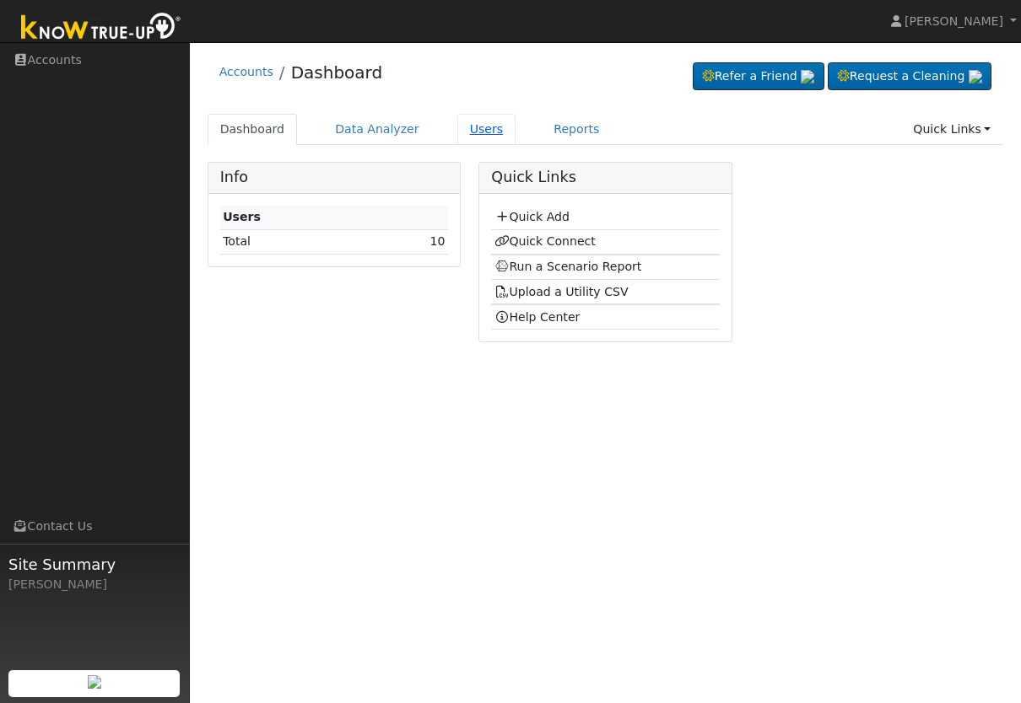
click at [471, 132] on link "Users" at bounding box center [486, 129] width 59 height 31
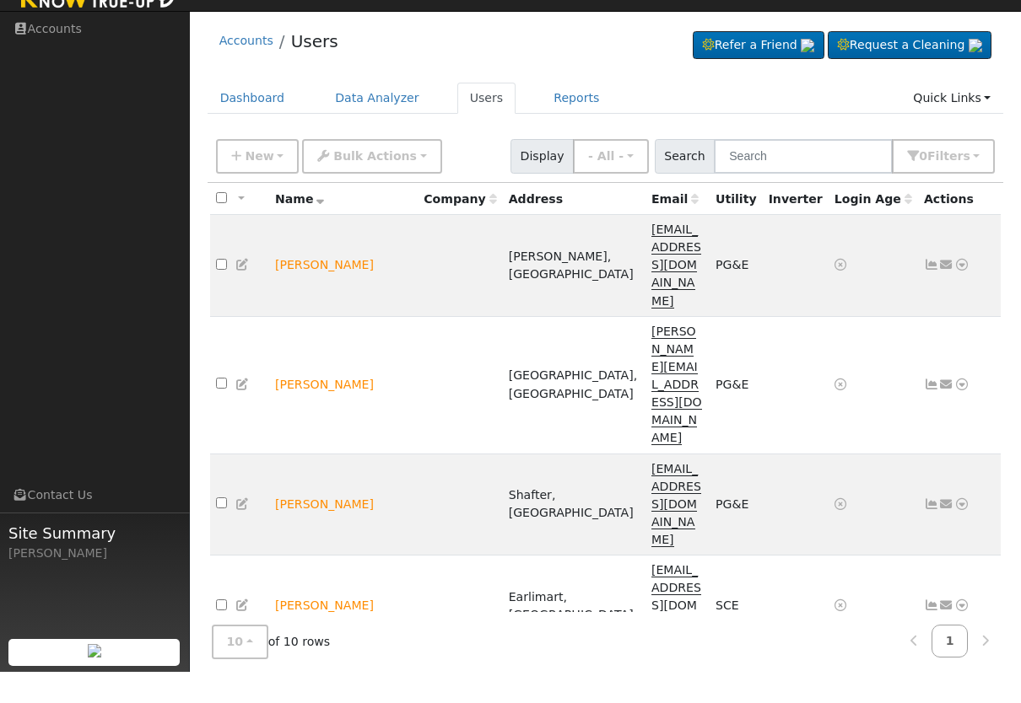
click at [912, 662] on link "Connect" at bounding box center [913, 674] width 110 height 24
click at [919, 662] on link "Connect" at bounding box center [913, 674] width 110 height 24
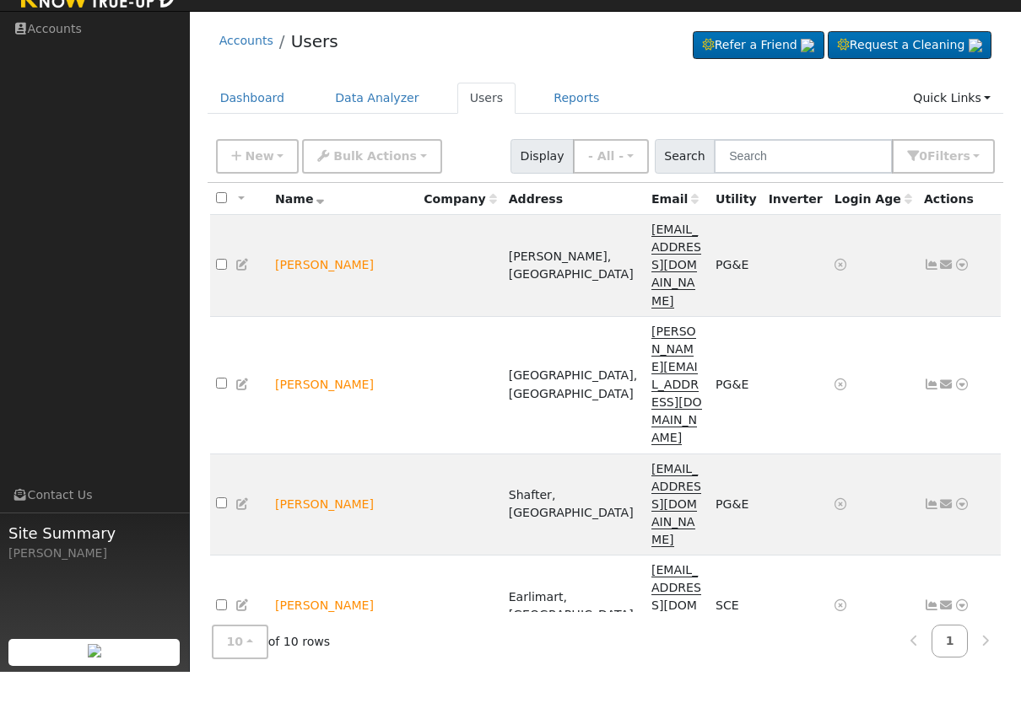
checkbox input "true"
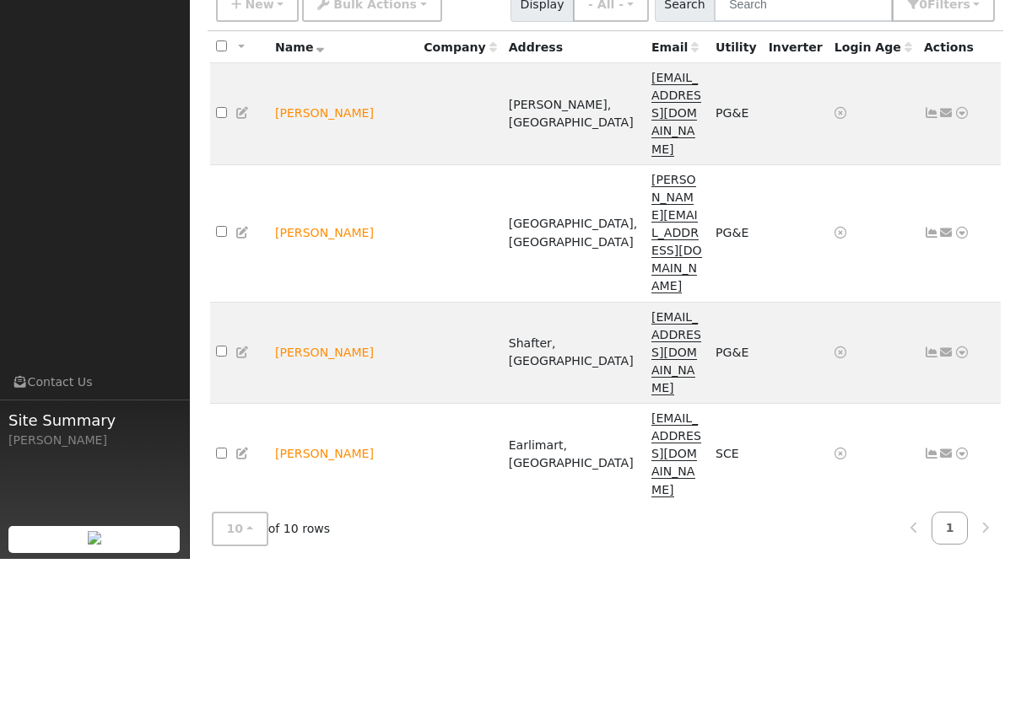
scroll to position [40, 0]
click at [964, 693] on icon at bounding box center [961, 699] width 15 height 12
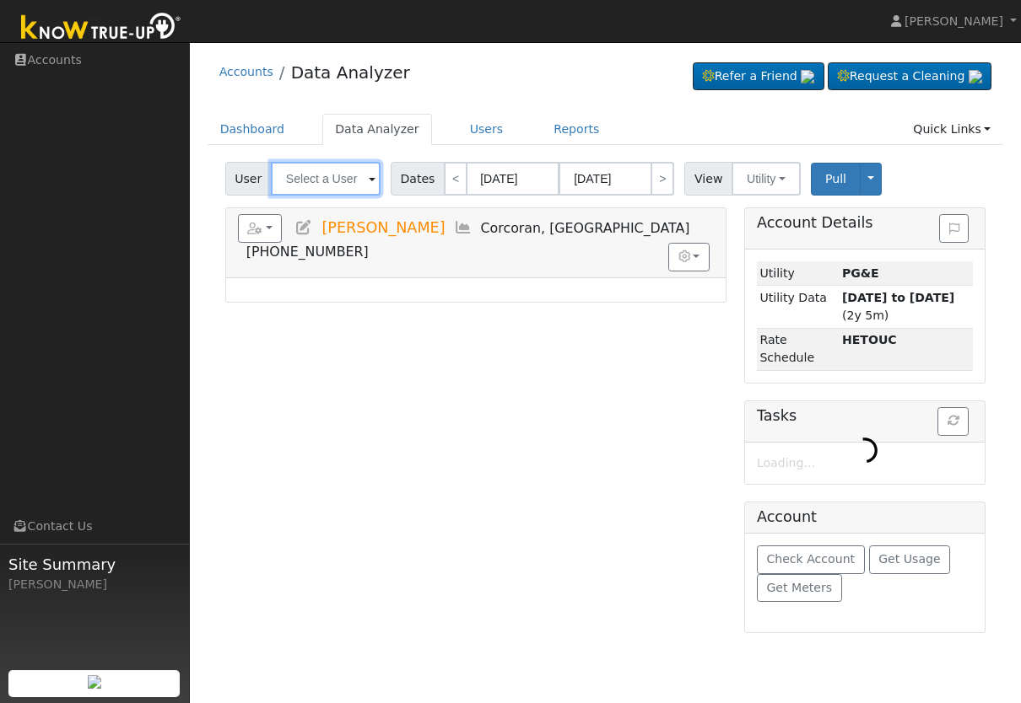
type input "[PERSON_NAME]"
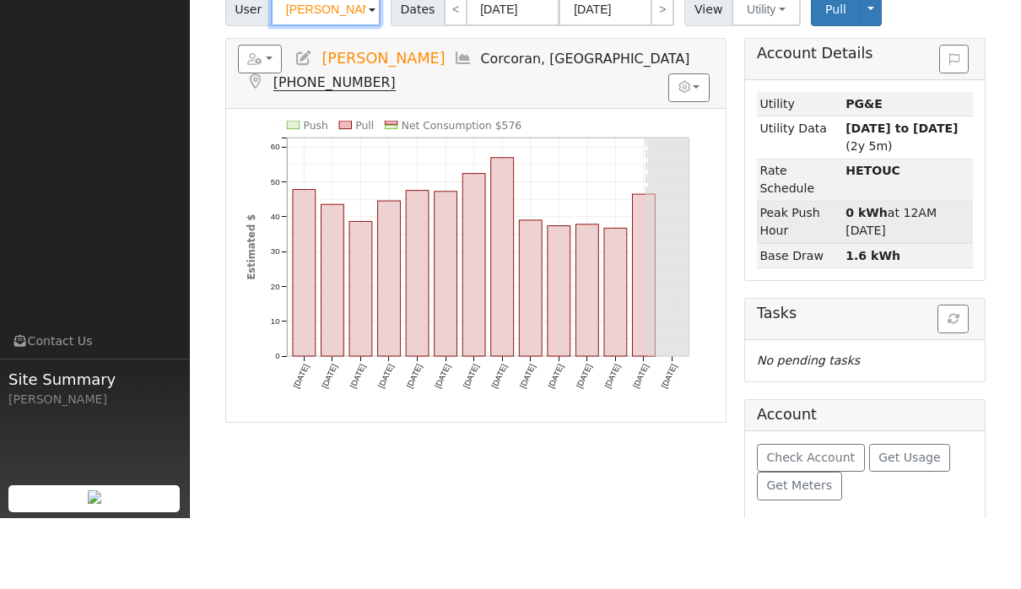
scroll to position [109, 0]
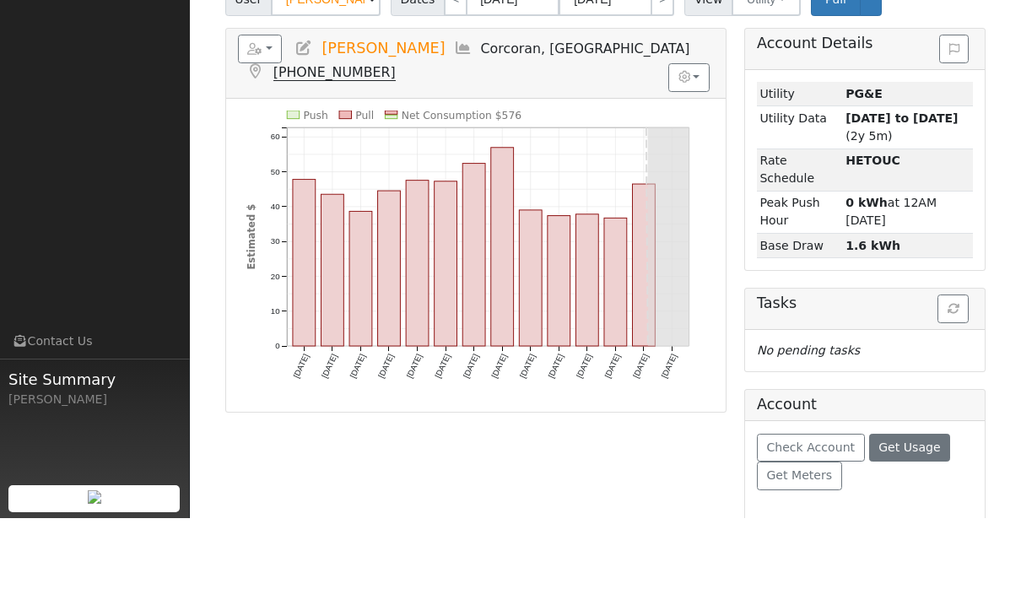
click at [899, 511] on span "Get Usage" at bounding box center [909, 517] width 62 height 13
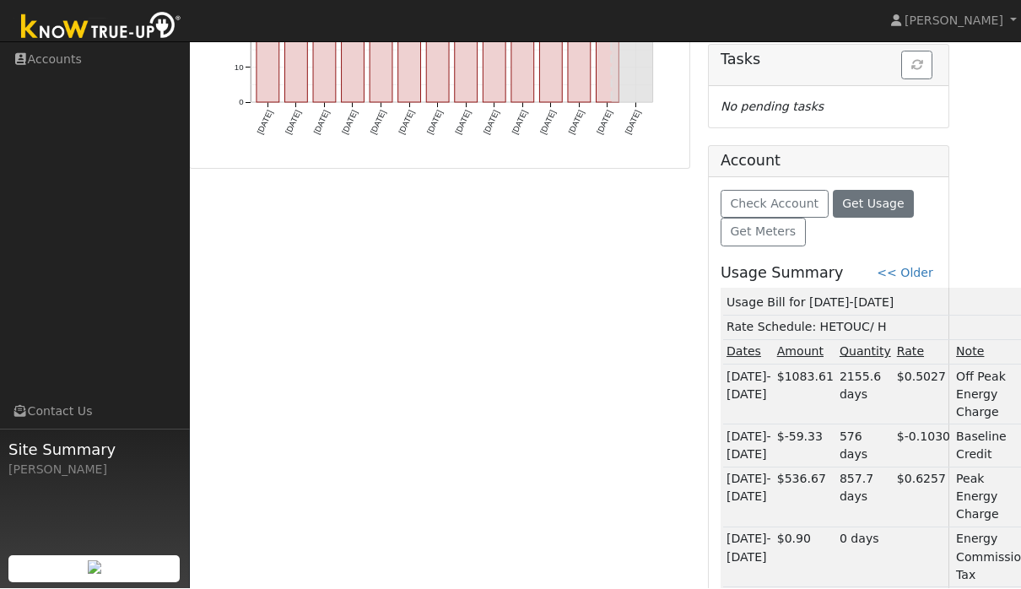
scroll to position [469, 48]
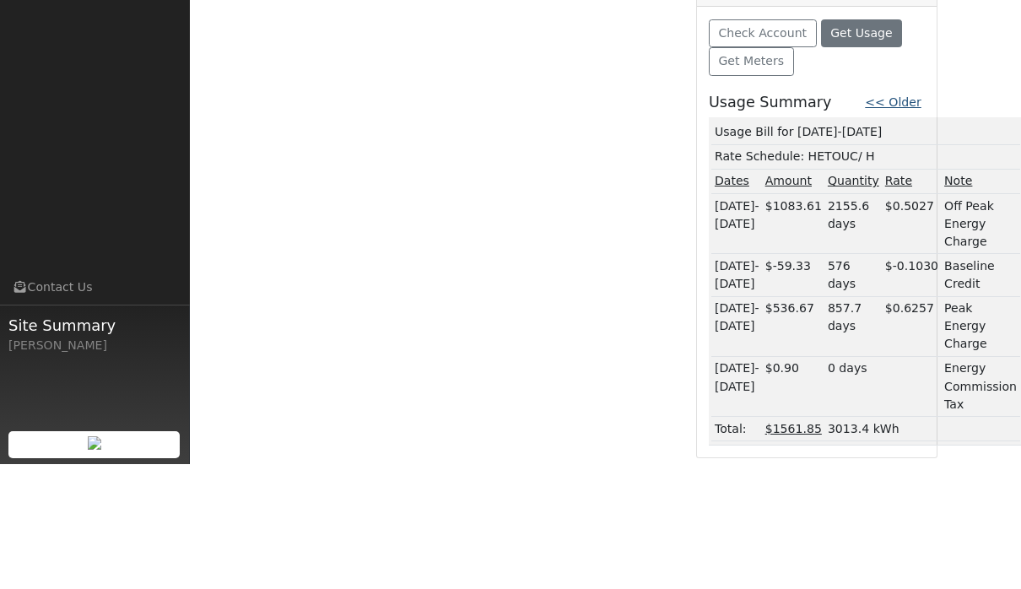
click at [907, 220] on link "<< Older" at bounding box center [892, 226] width 56 height 13
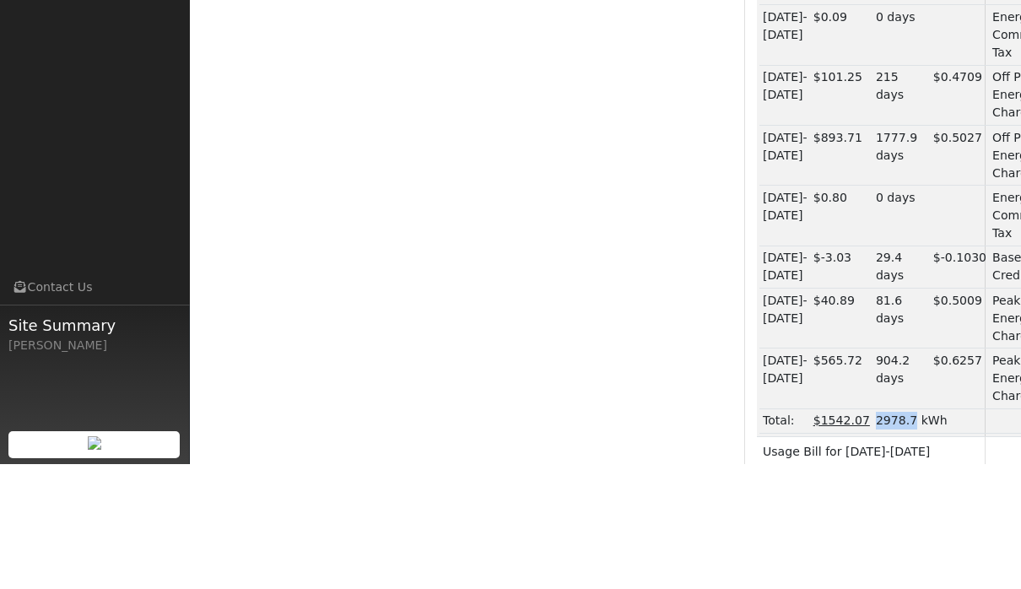
scroll to position [843, 0]
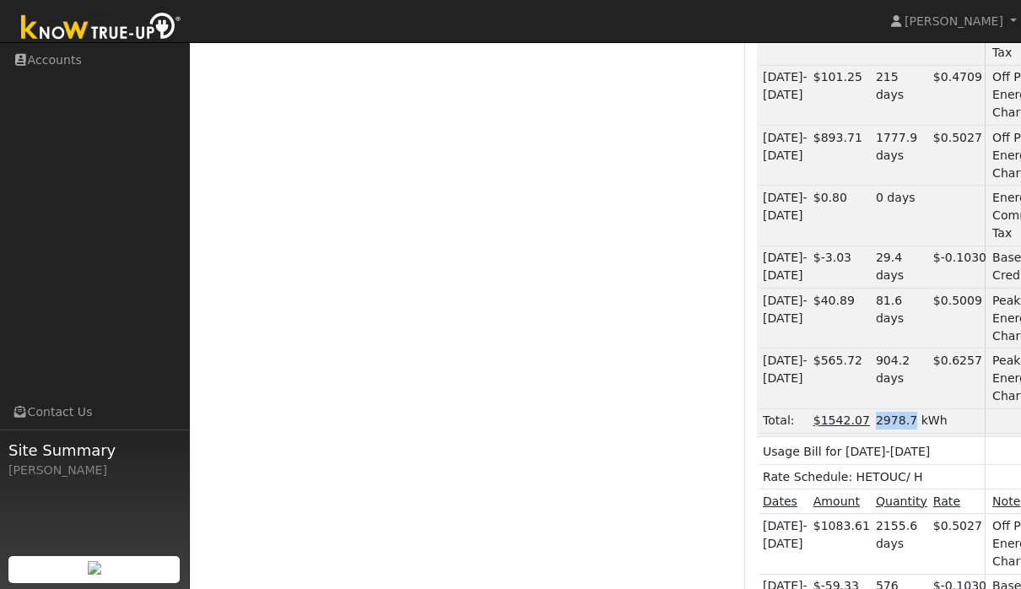
click at [761, 353] on td "05/31-06/28/25" at bounding box center [784, 378] width 51 height 60
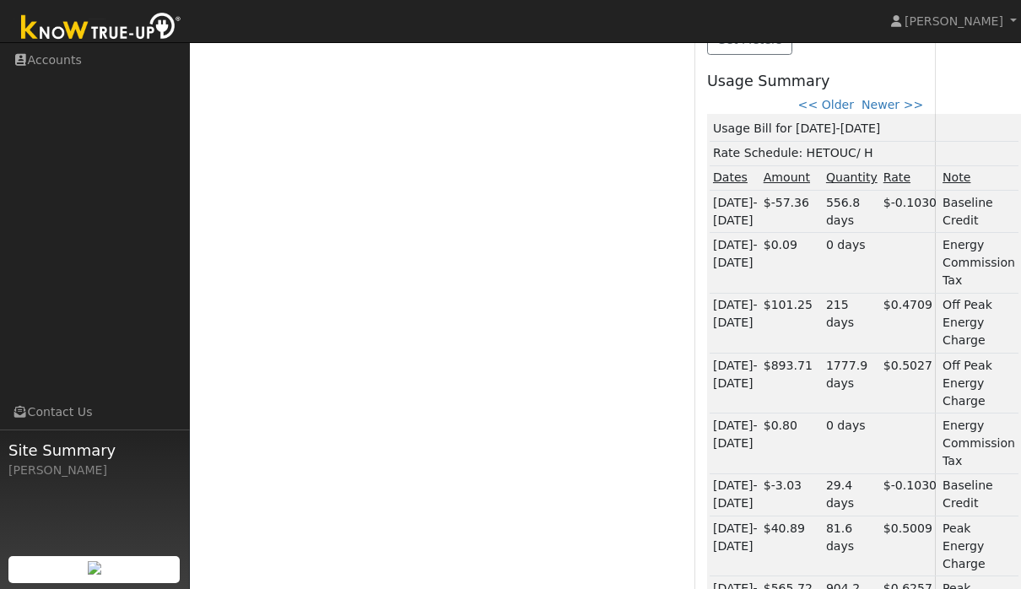
scroll to position [617, 50]
click at [837, 105] on link "<< Older" at bounding box center [826, 102] width 56 height 13
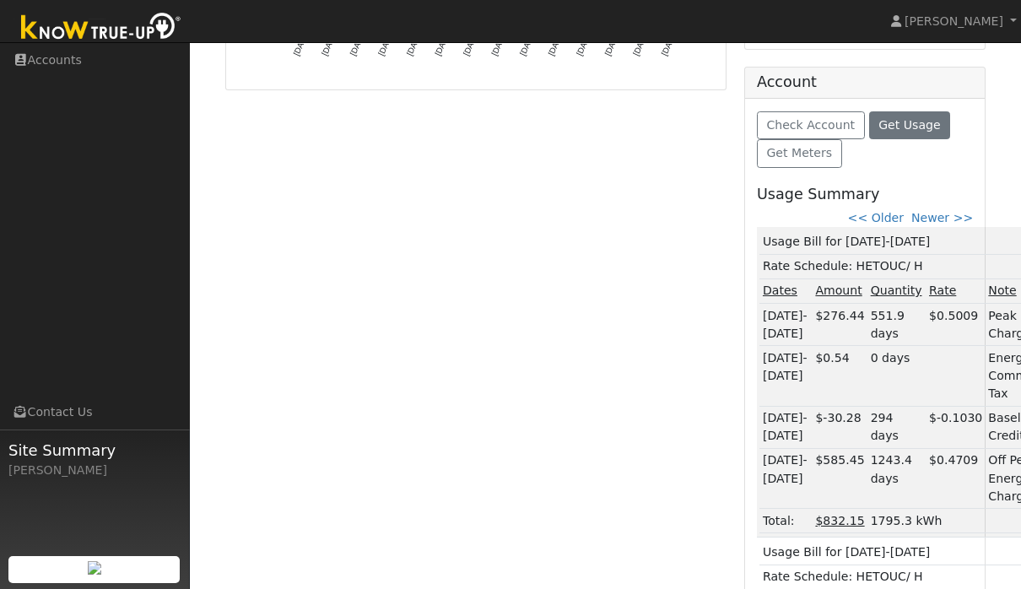
scroll to position [529, 0]
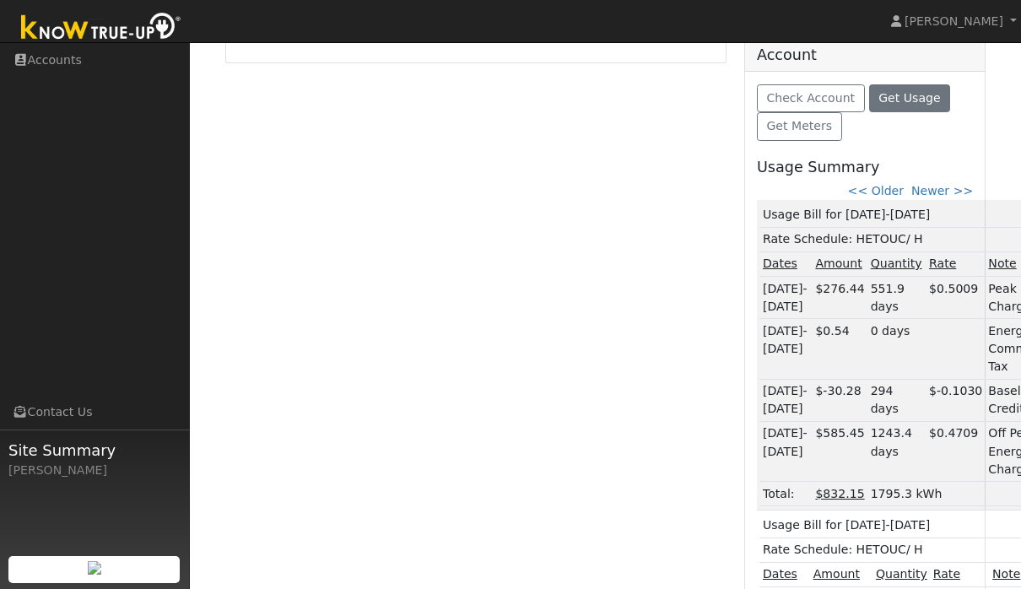
click at [891, 481] on td "1243.4 days" at bounding box center [896, 451] width 58 height 60
copy div "1795.3"
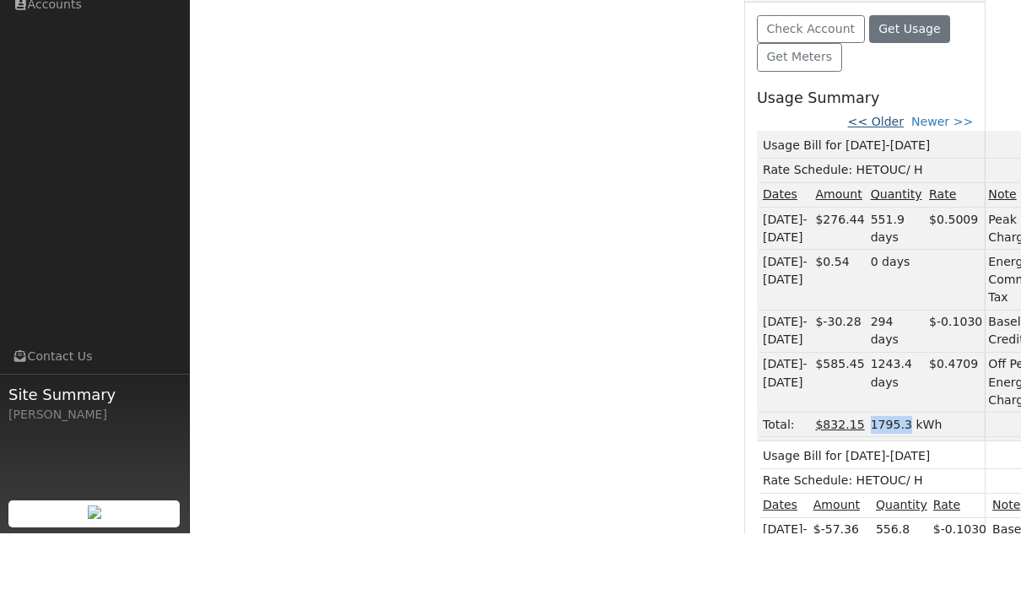
click at [886, 170] on link "<< Older" at bounding box center [876, 176] width 56 height 13
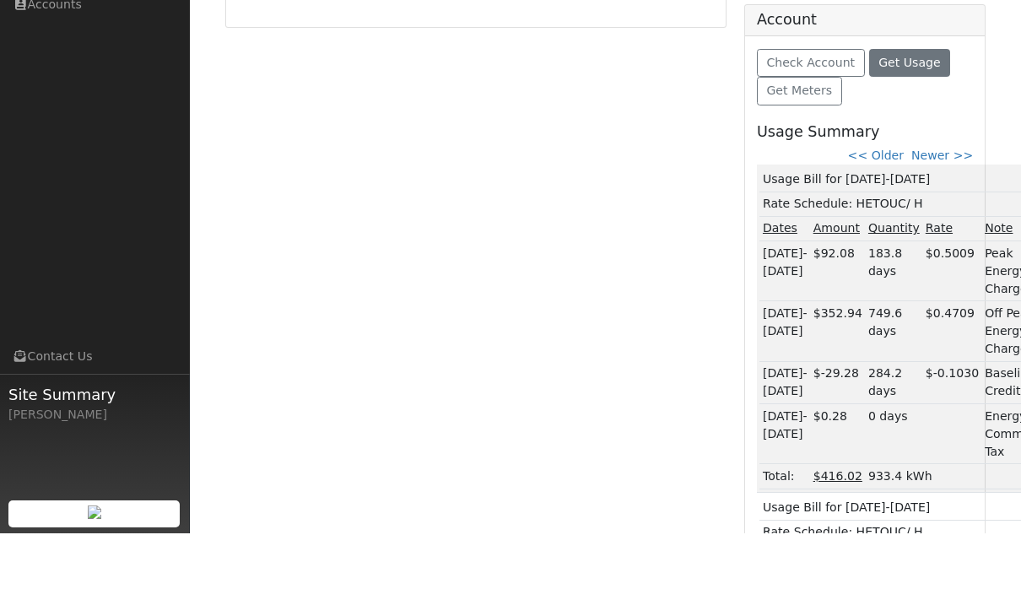
scroll to position [552, 0]
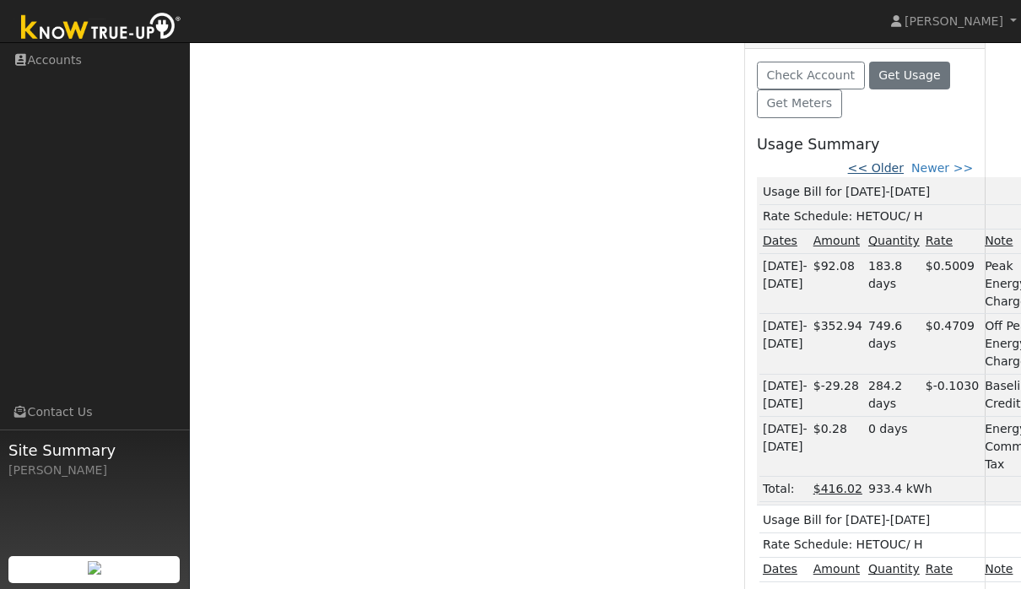
click at [890, 161] on link "<< Older" at bounding box center [876, 167] width 56 height 13
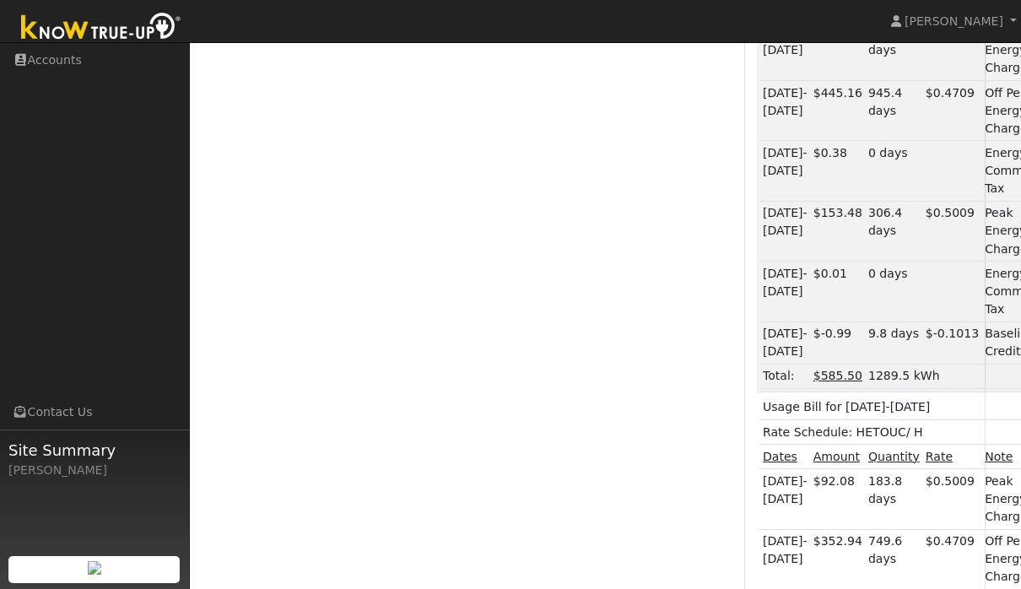
scroll to position [886, 0]
drag, startPoint x: 879, startPoint y: 373, endPoint x: 917, endPoint y: 372, distance: 38.0
click at [917, 372] on div "1289.5 kWh" at bounding box center [962, 378] width 189 height 18
click at [894, 373] on div "1289.5 kWh" at bounding box center [962, 378] width 189 height 18
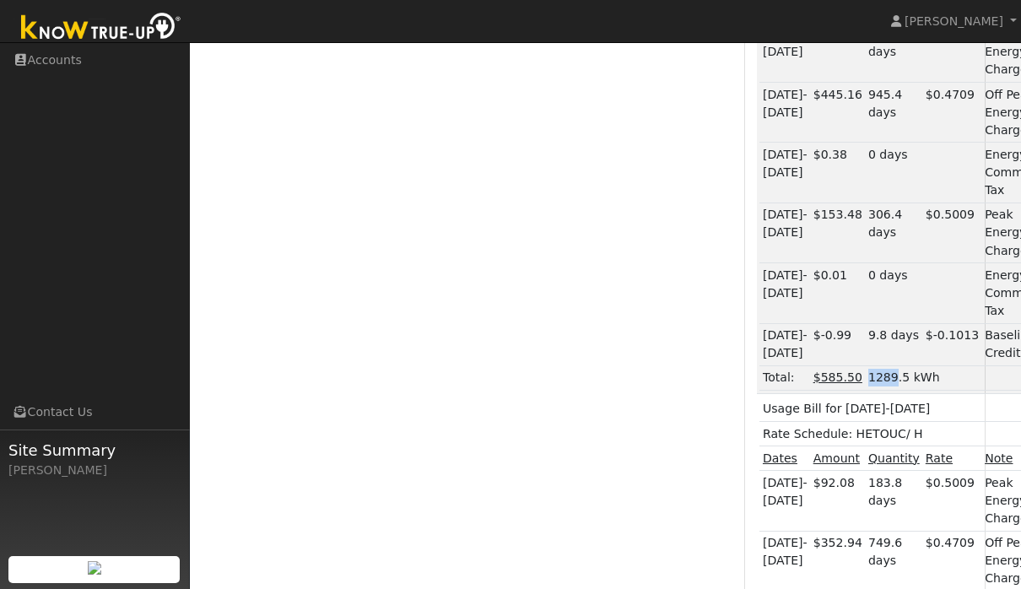
click at [894, 373] on div "1289.5 kWh" at bounding box center [962, 378] width 189 height 18
click at [894, 374] on div "1289.5 kWh" at bounding box center [962, 378] width 189 height 18
click at [577, 314] on div "Reports Scenario Health Check Energy Audit Account Timeline User Audit Trail In…" at bounding box center [475, 28] width 519 height 1413
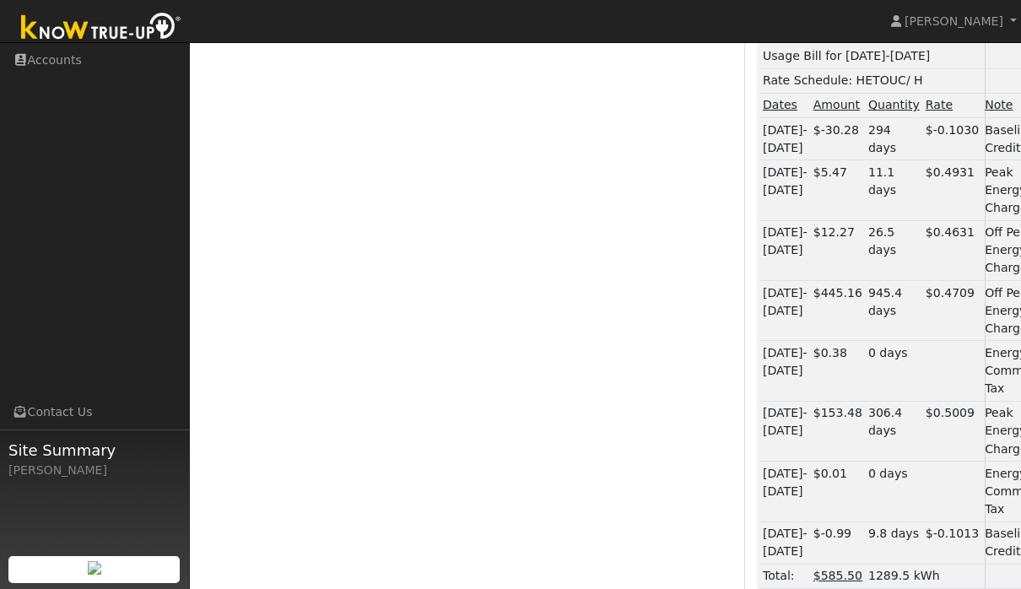
scroll to position [683, 0]
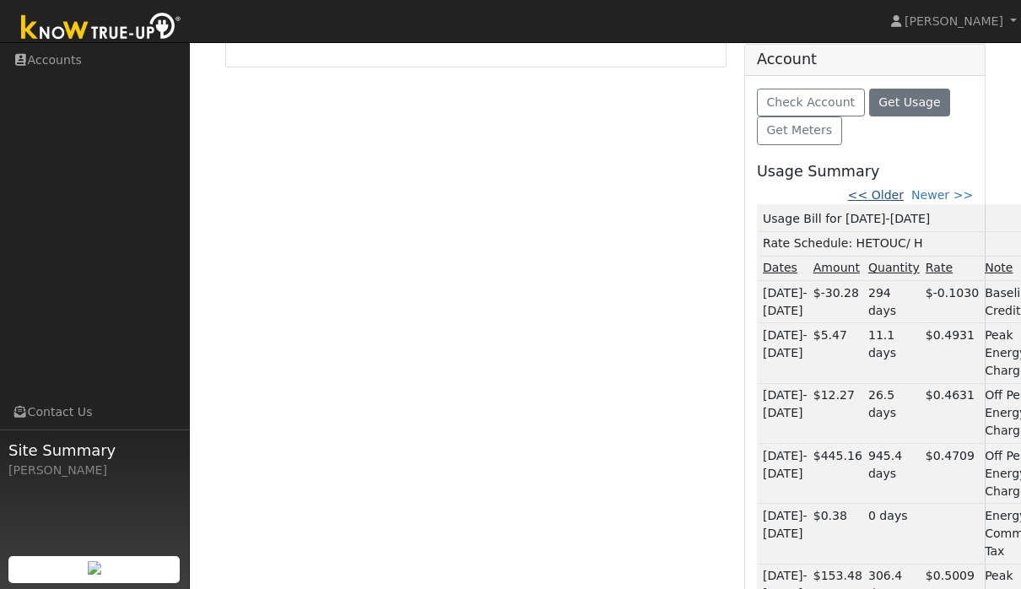
click at [889, 191] on link "<< Older" at bounding box center [876, 194] width 56 height 13
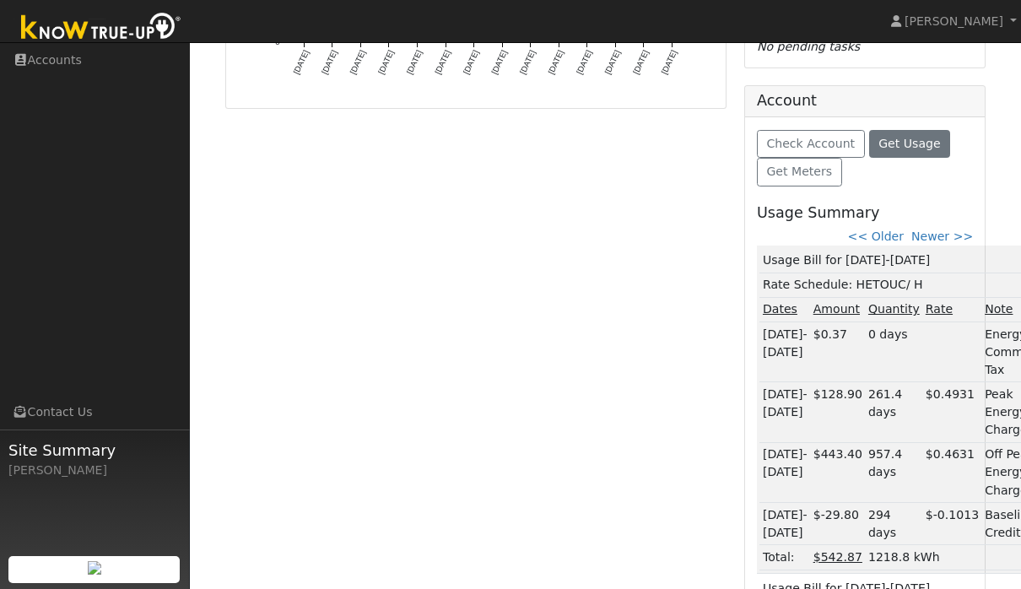
scroll to position [474, 0]
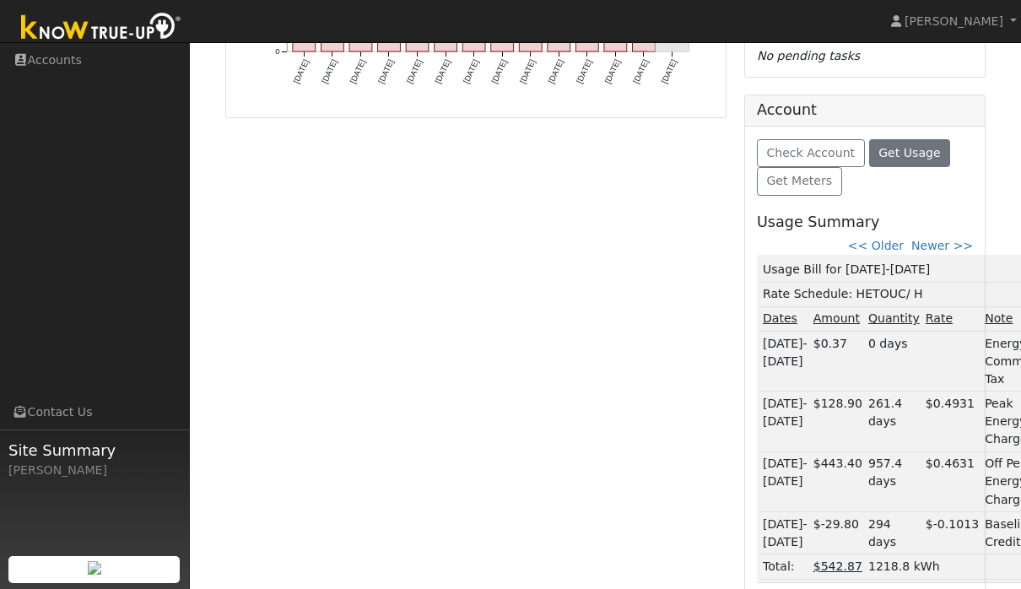
click at [893, 241] on link "<< Older" at bounding box center [876, 245] width 56 height 13
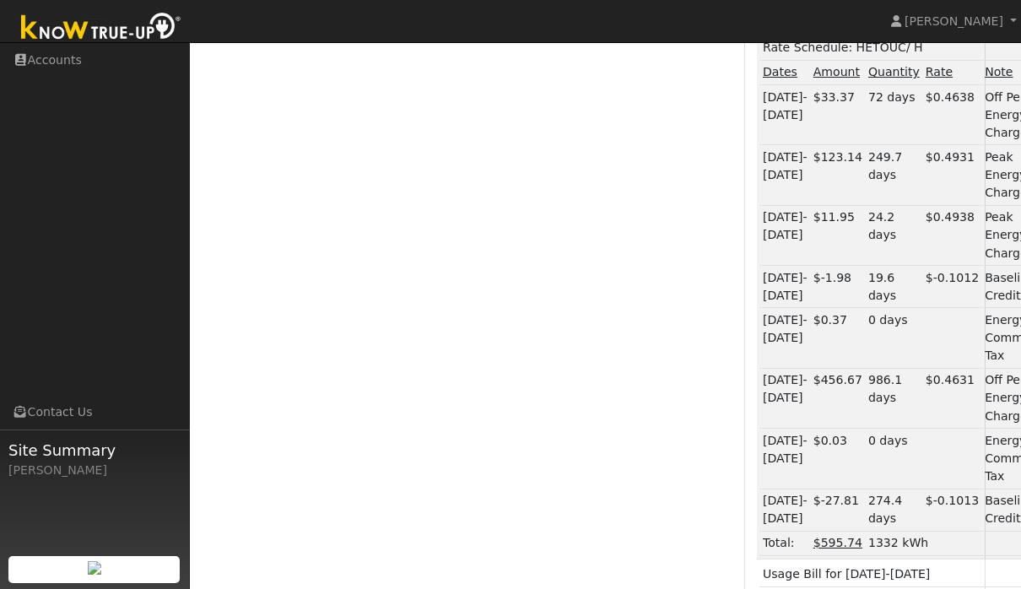
scroll to position [722, 0]
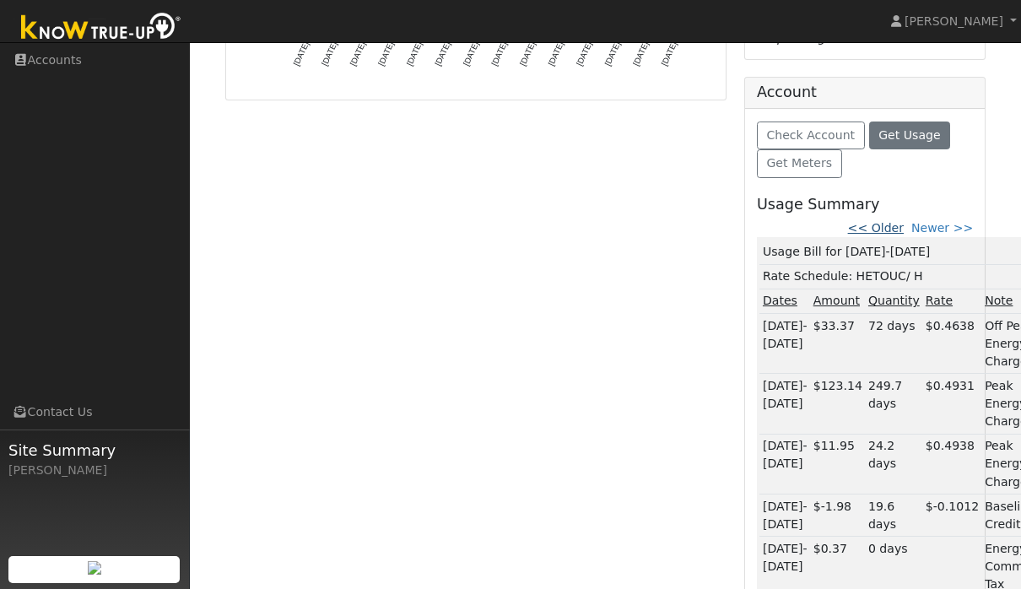
click at [897, 223] on link "<< Older" at bounding box center [876, 227] width 56 height 13
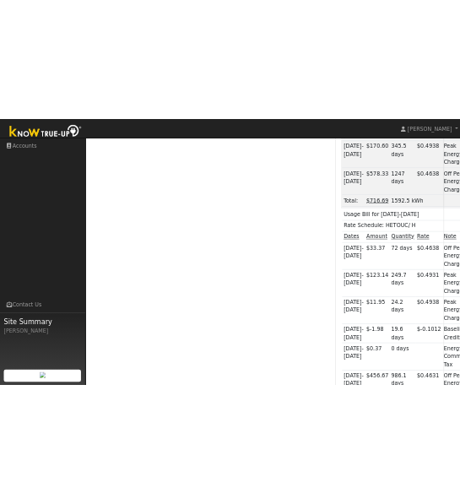
scroll to position [816, 0]
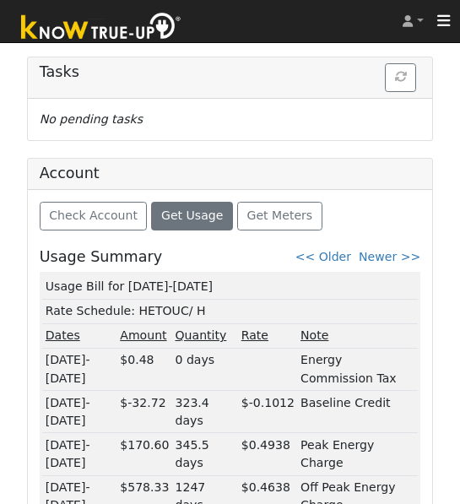
click at [330, 304] on td "Rate Schedule: HETOUC / H" at bounding box center [229, 311] width 375 height 24
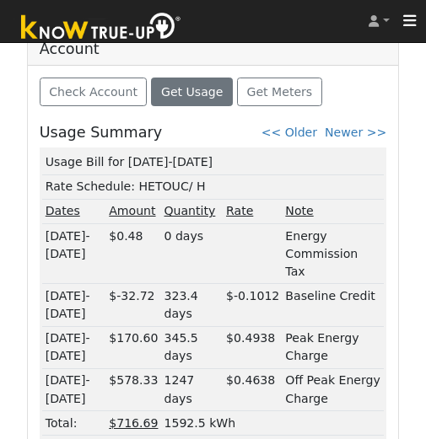
scroll to position [921, 0]
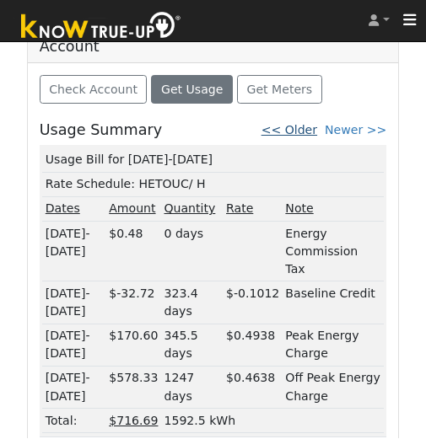
click at [292, 132] on link "<< Older" at bounding box center [289, 130] width 56 height 13
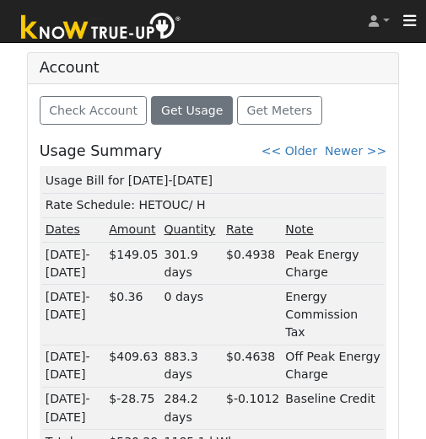
scroll to position [904, 0]
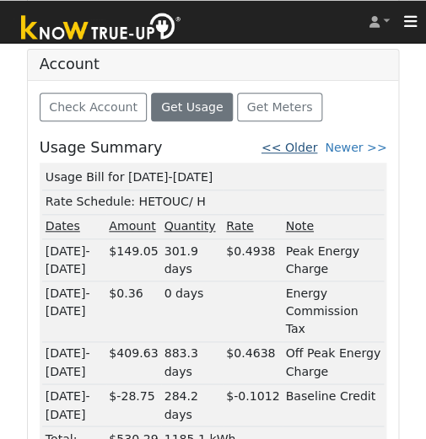
click at [298, 148] on link "<< Older" at bounding box center [289, 147] width 56 height 13
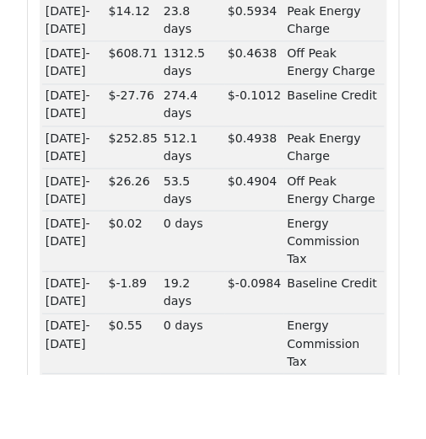
scroll to position [1144, 0]
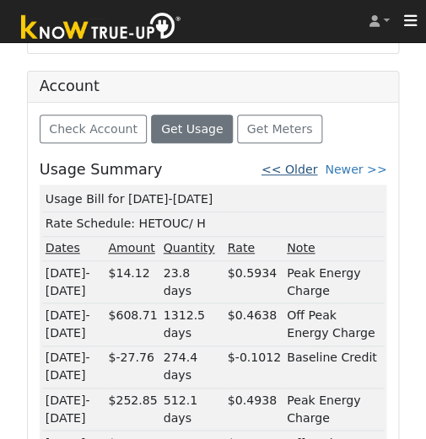
click at [299, 164] on link "<< Older" at bounding box center [289, 169] width 56 height 13
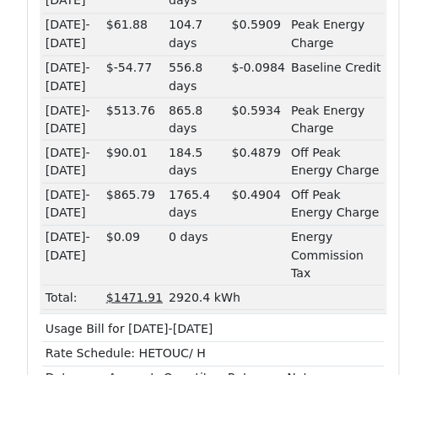
scroll to position [1233, 0]
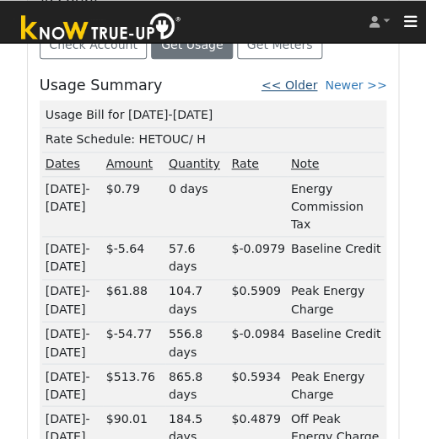
click at [301, 82] on link "<< Older" at bounding box center [289, 84] width 56 height 13
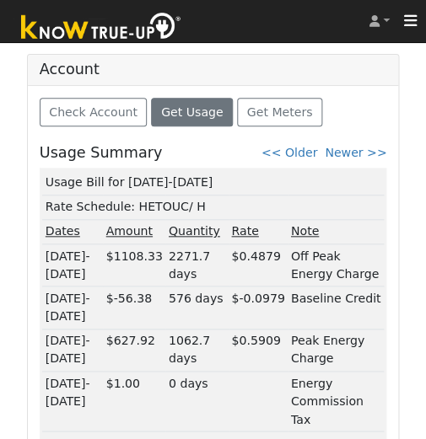
scroll to position [882, 0]
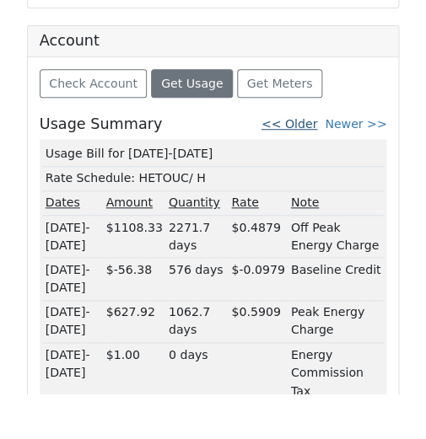
click at [294, 163] on link "<< Older" at bounding box center [289, 169] width 56 height 13
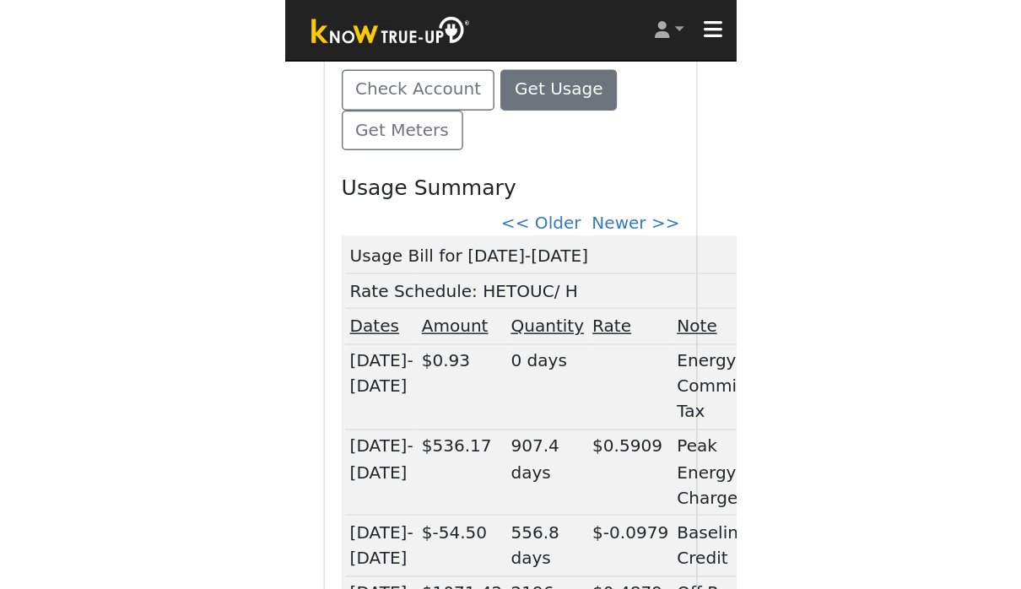
scroll to position [813, 0]
